Goal: Information Seeking & Learning: Understand process/instructions

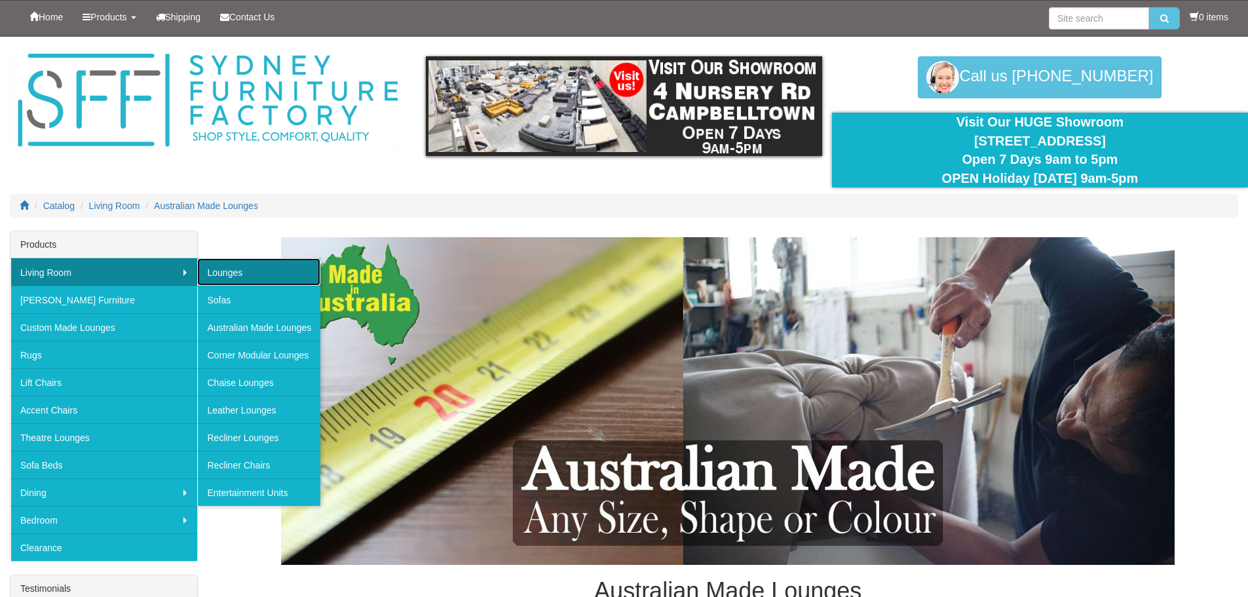
click at [242, 277] on link "Lounges" at bounding box center [258, 272] width 123 height 28
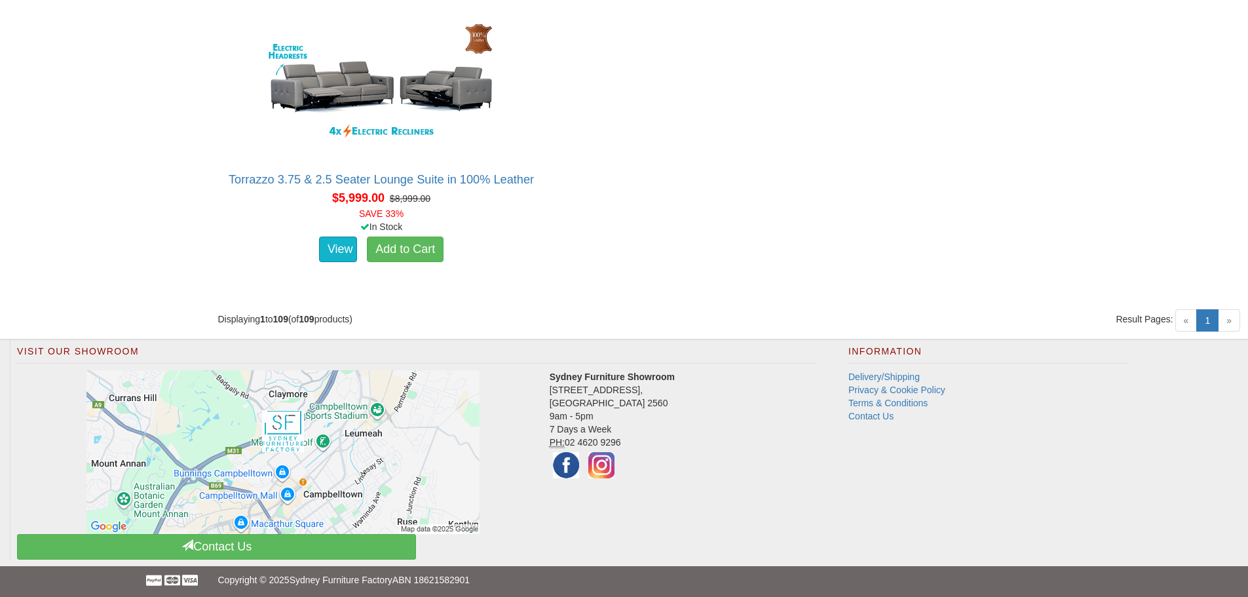
scroll to position [11231, 0]
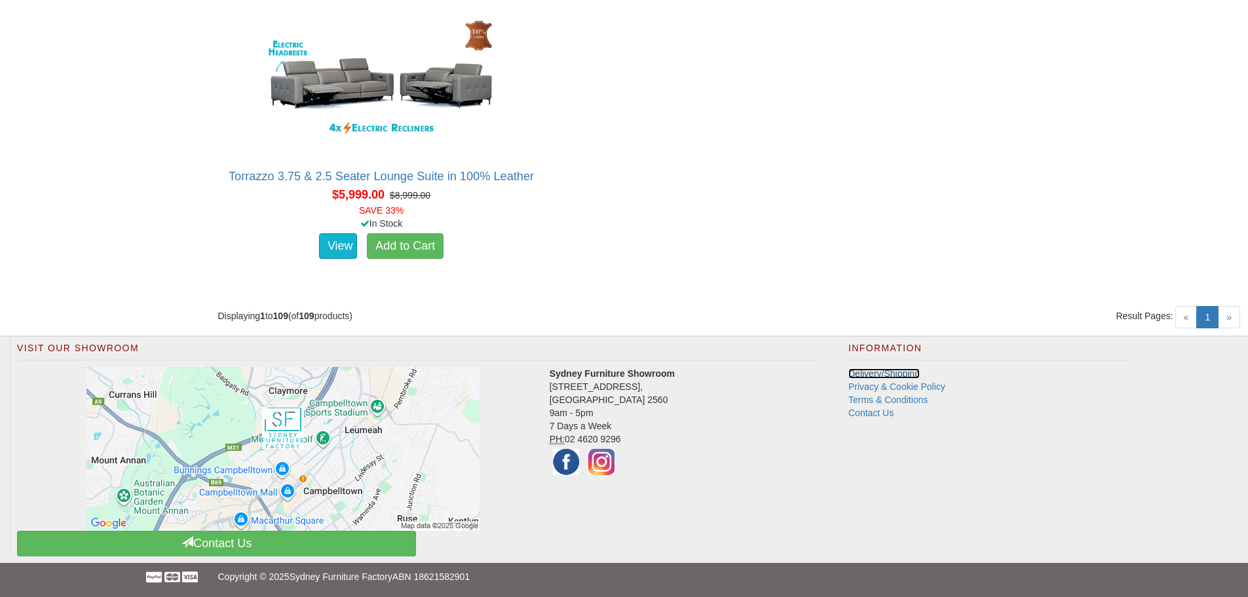
click at [862, 373] on link "Delivery/Shipping" at bounding box center [883, 373] width 71 height 10
